Goal: Check status: Check status

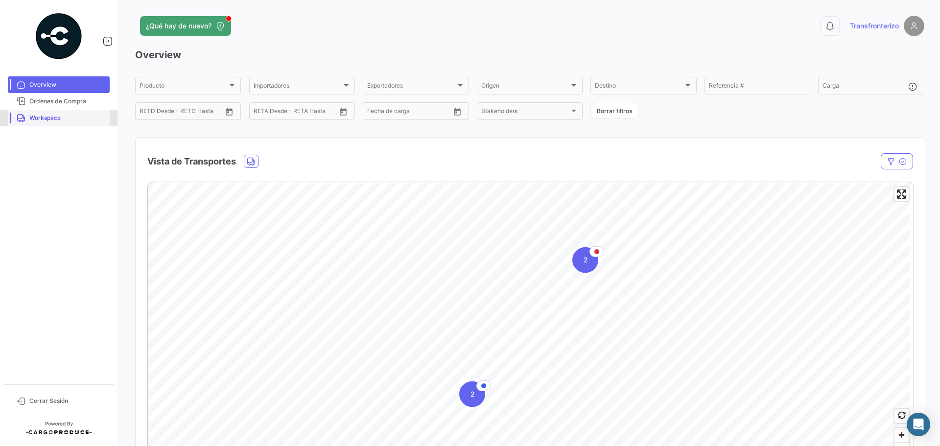
click at [91, 115] on span "Workspace" at bounding box center [67, 118] width 76 height 9
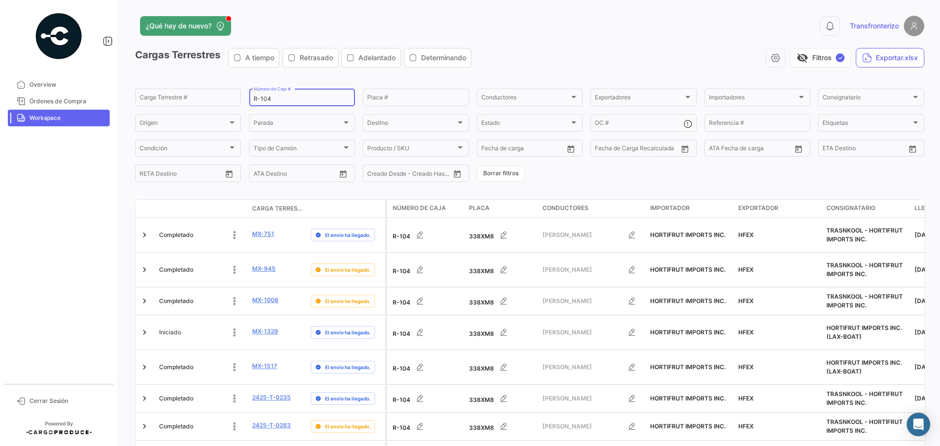
click at [289, 96] on input "R-104" at bounding box center [302, 98] width 97 height 7
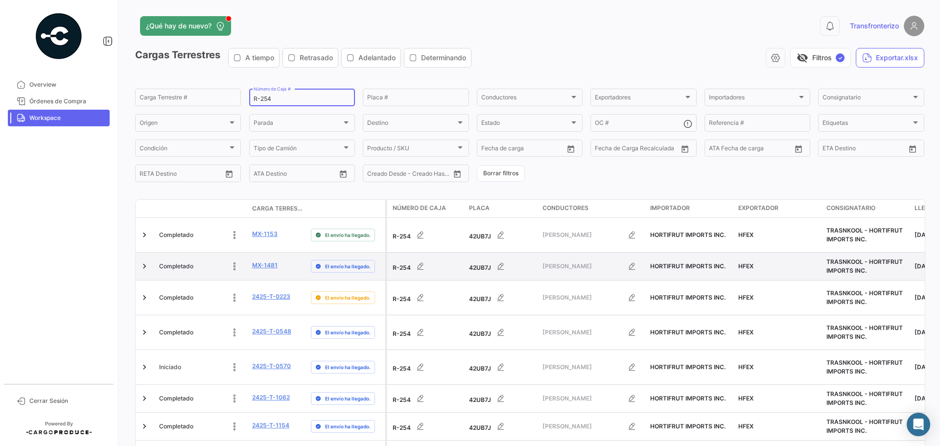
scroll to position [46, 0]
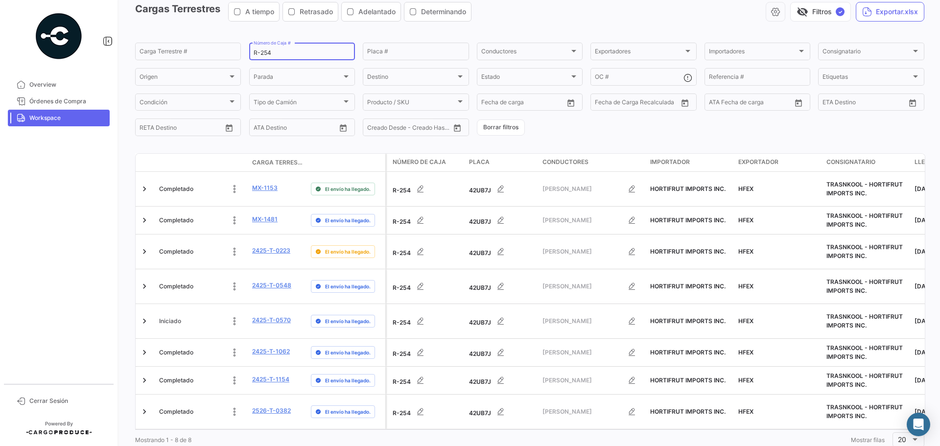
type input "R-254"
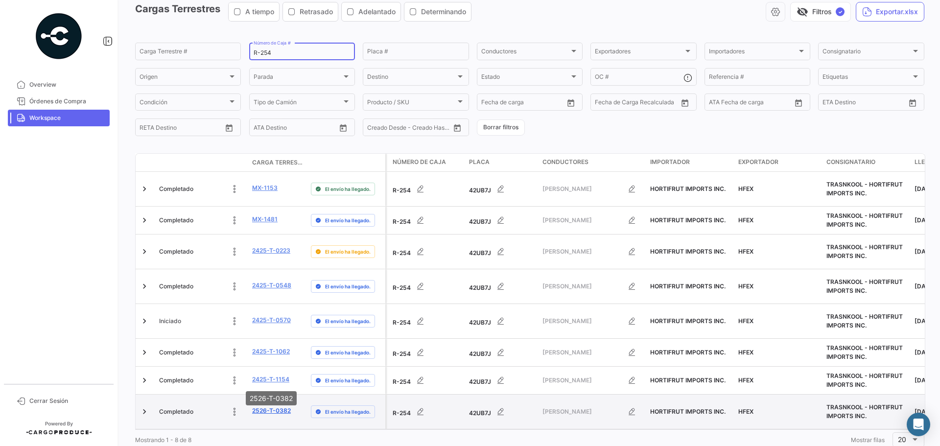
click at [265, 406] on link "2526-T-0382" at bounding box center [271, 410] width 39 height 9
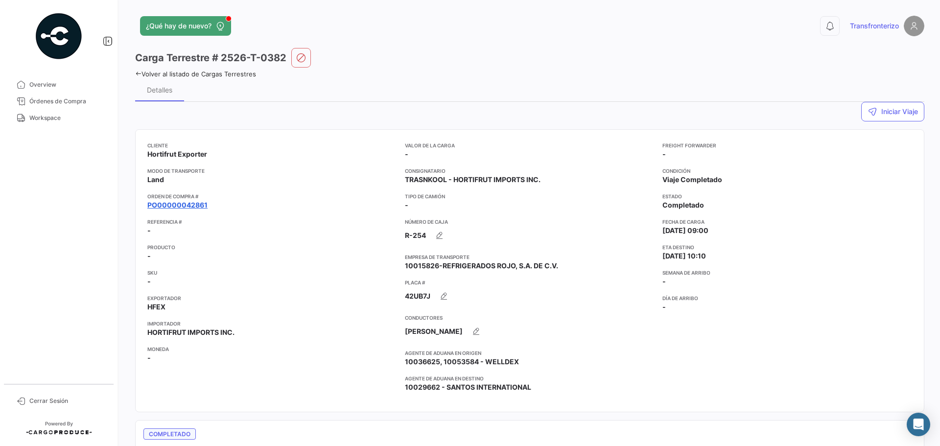
click at [185, 205] on link "PO00000042861" at bounding box center [177, 205] width 60 height 10
